Goal: Task Accomplishment & Management: Use online tool/utility

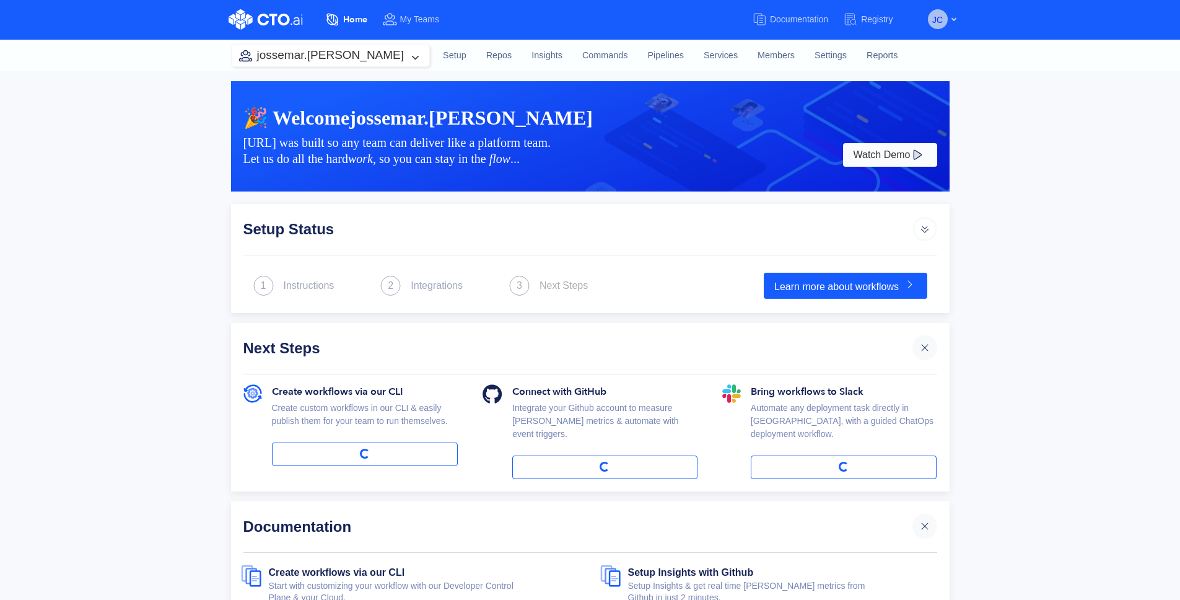
click at [941, 22] on span "JC" at bounding box center [938, 20] width 11 height 20
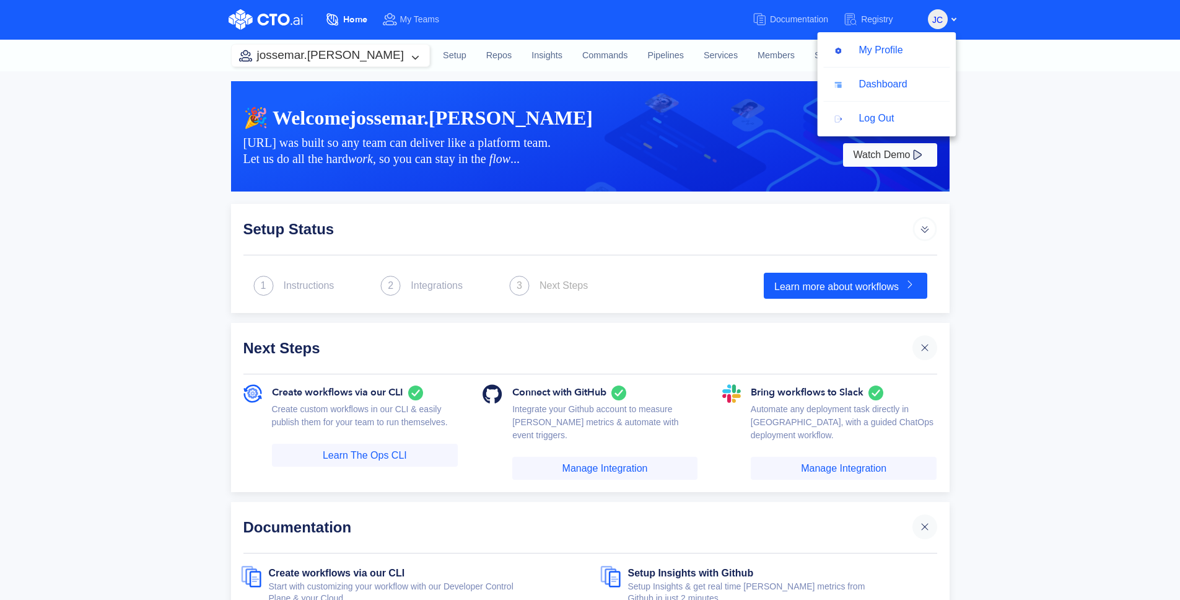
click at [582, 87] on img at bounding box center [764, 79] width 372 height 226
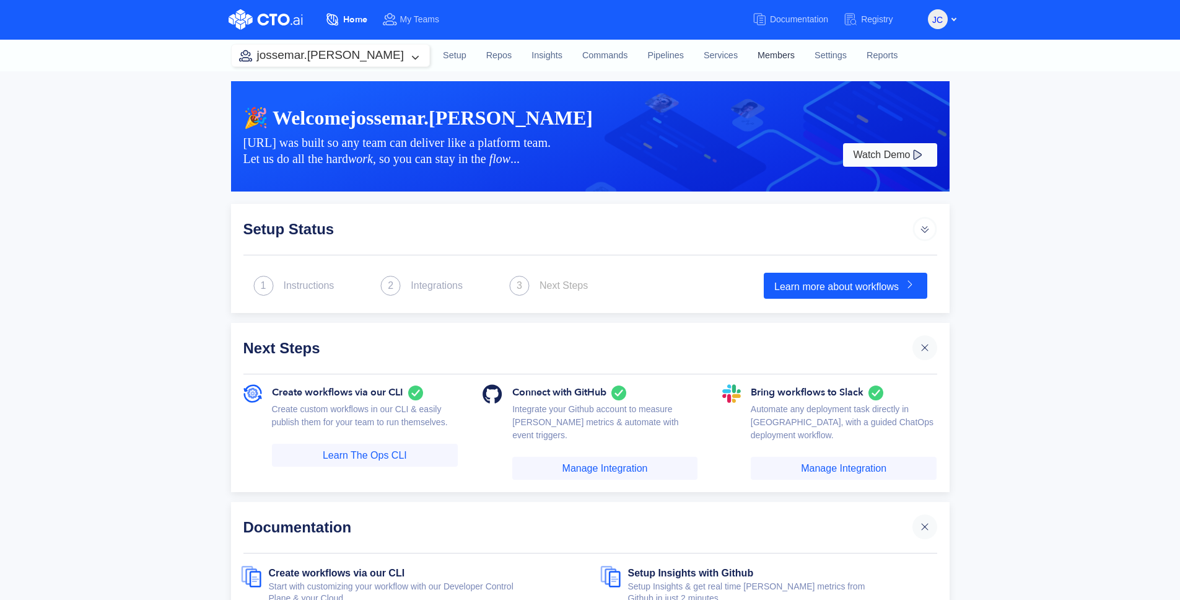
click at [748, 56] on link "Members" at bounding box center [776, 55] width 57 height 33
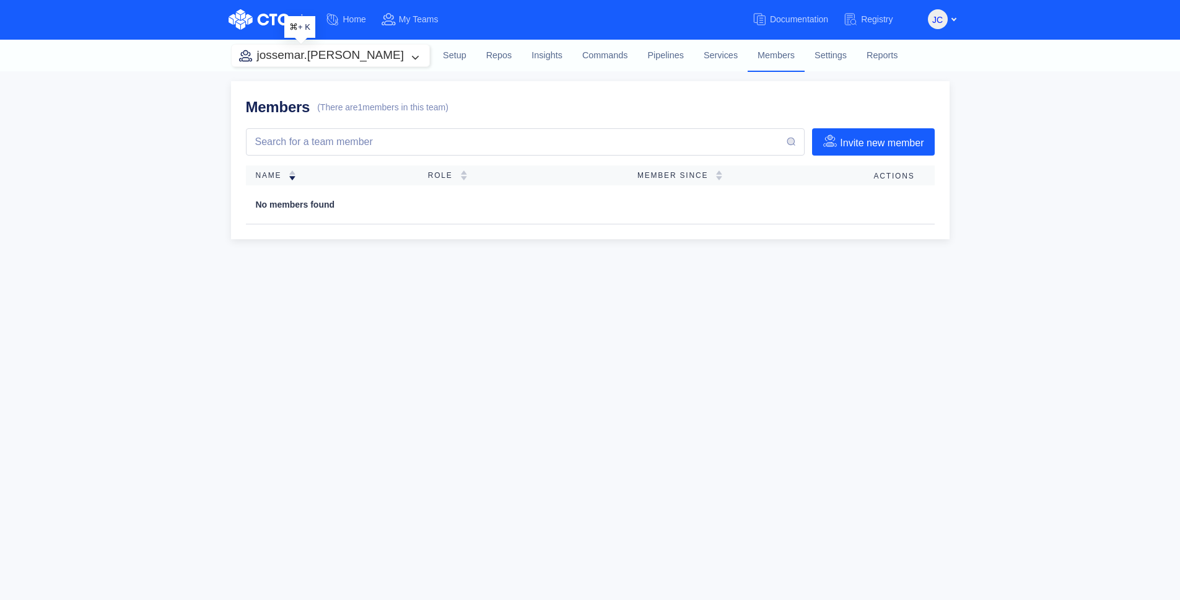
click at [358, 55] on button "jossemar.[PERSON_NAME]" at bounding box center [331, 56] width 198 height 22
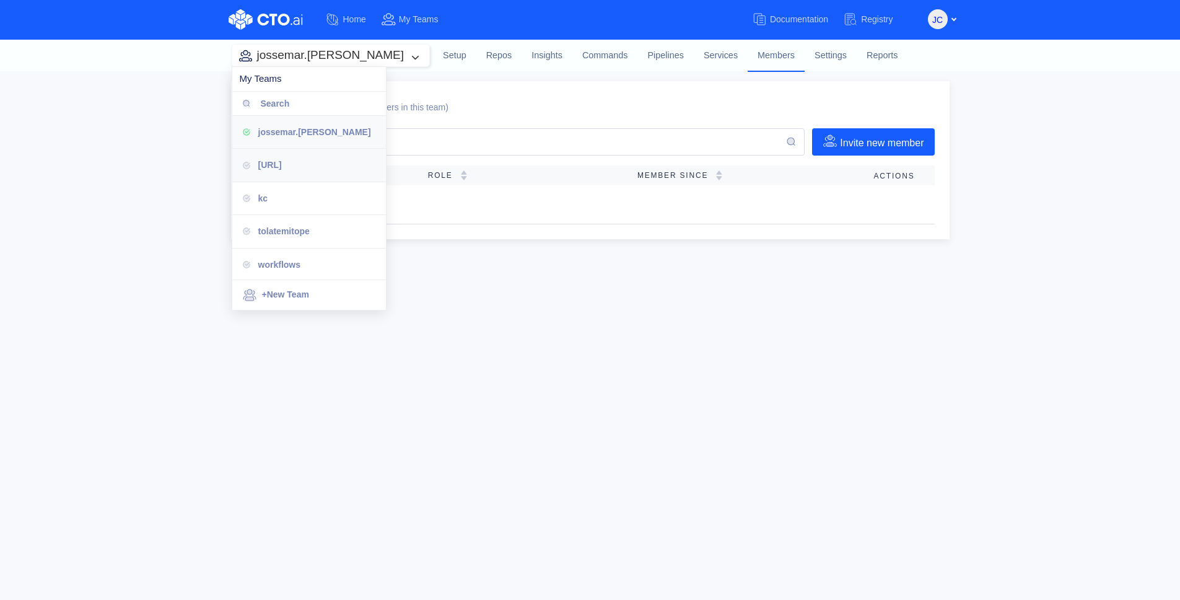
click at [308, 173] on div "cto.ai" at bounding box center [309, 165] width 154 height 33
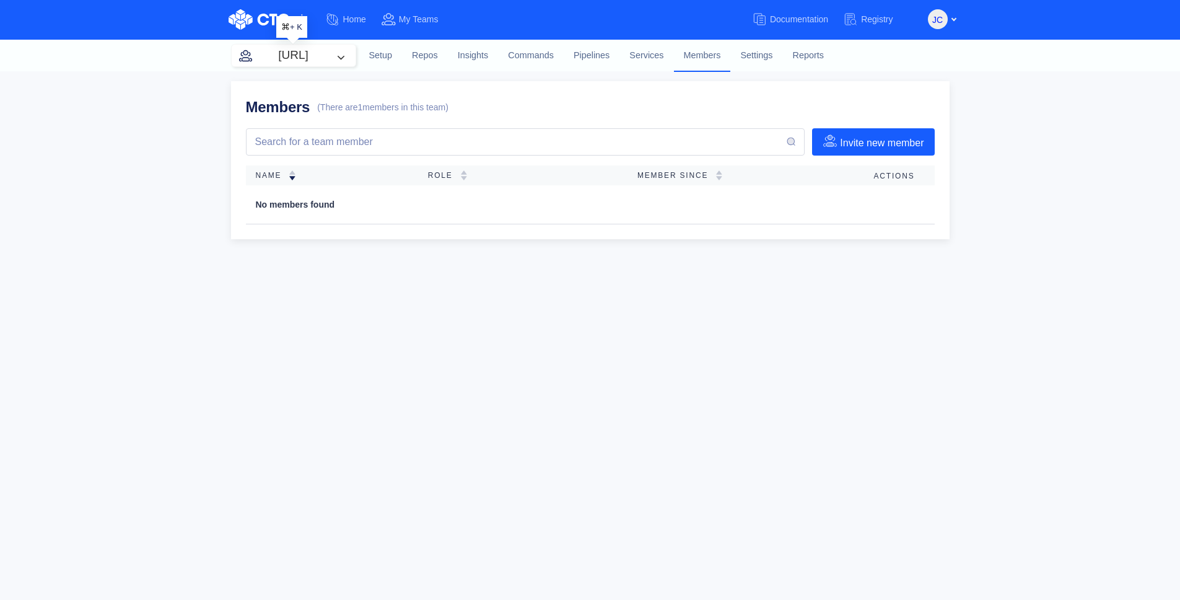
click at [351, 57] on button "cto.ai" at bounding box center [294, 56] width 124 height 22
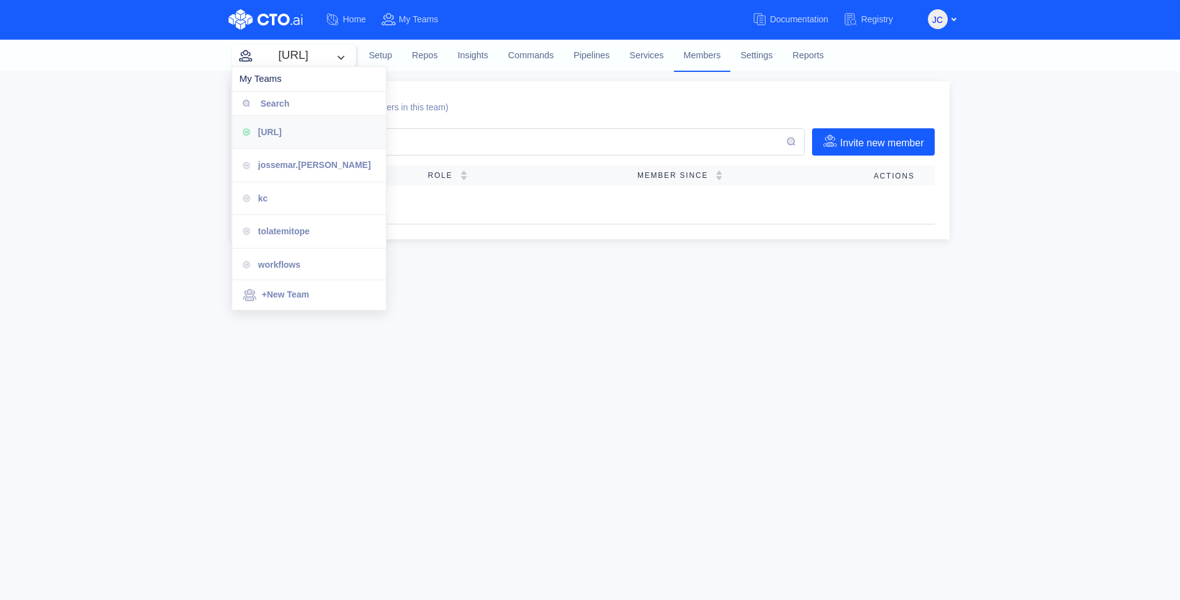
click at [341, 197] on div "kc" at bounding box center [317, 198] width 118 height 14
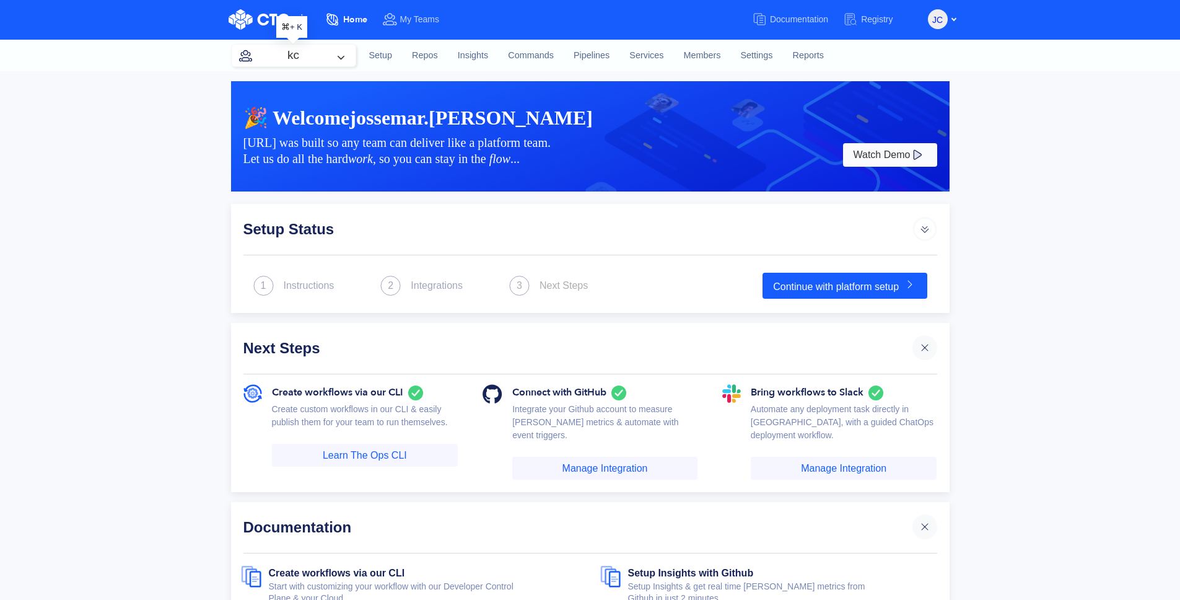
click at [332, 56] on button "kc" at bounding box center [294, 56] width 124 height 22
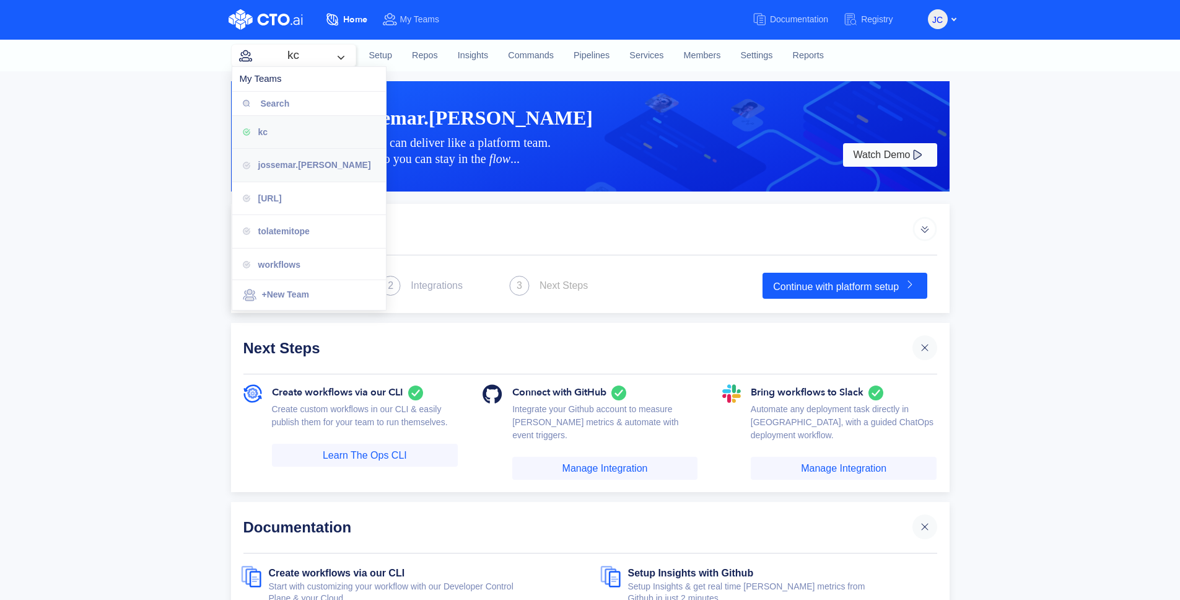
click at [309, 168] on span "jossemar.[PERSON_NAME]" at bounding box center [314, 165] width 113 height 10
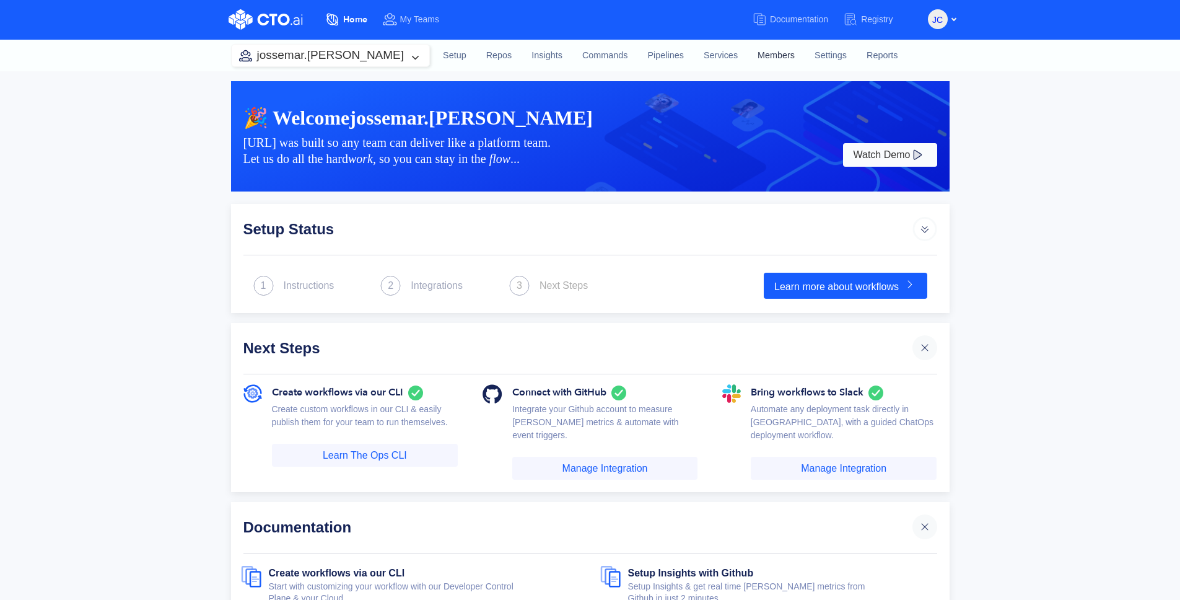
click at [748, 58] on link "Members" at bounding box center [776, 55] width 57 height 33
click at [638, 61] on link "Pipelines" at bounding box center [666, 55] width 56 height 33
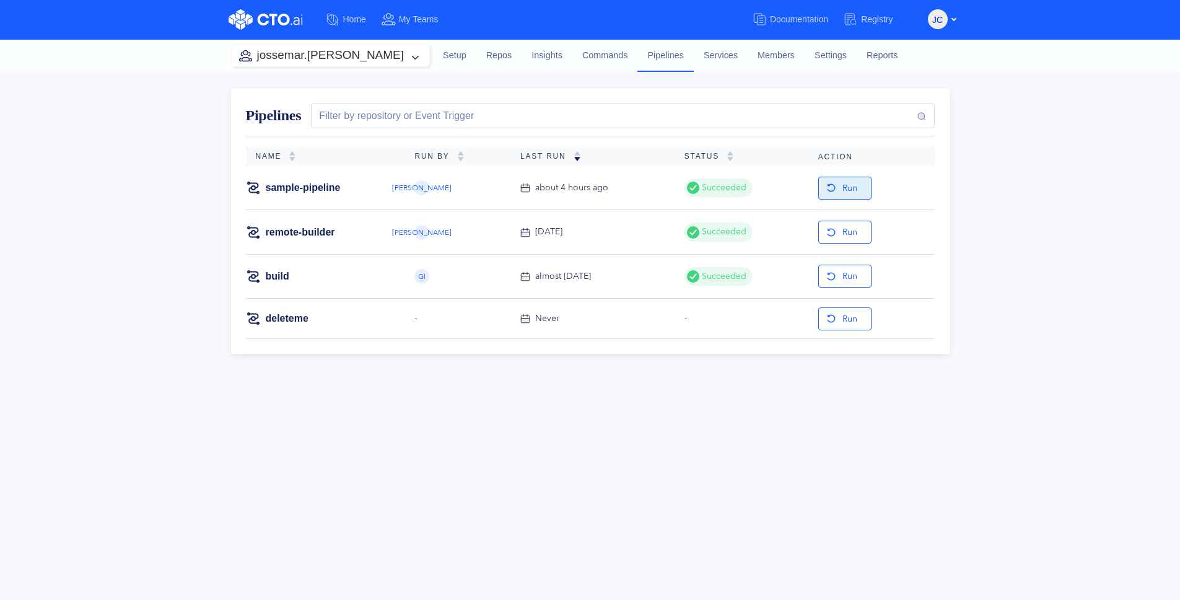
click at [842, 182] on button "Run" at bounding box center [845, 188] width 53 height 23
click at [331, 188] on link "sample-pipeline" at bounding box center [303, 188] width 75 height 14
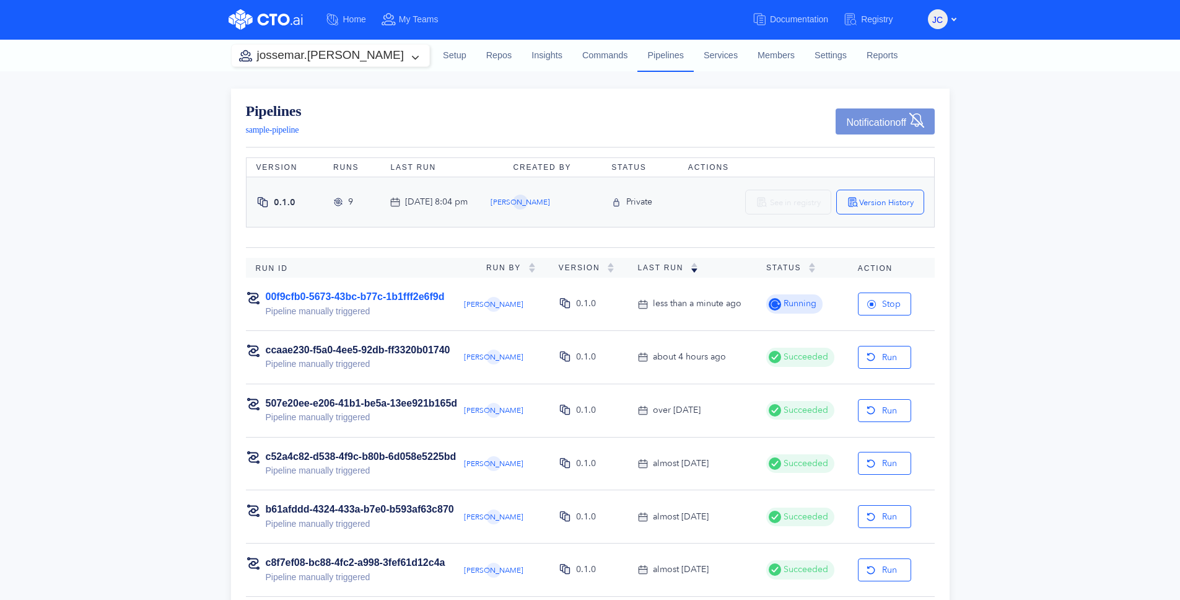
click at [387, 291] on link "00f9cfb0-5673-43bc-b77c-1b1fff2e6f9d" at bounding box center [355, 296] width 179 height 11
